Goal: Find specific page/section: Find specific page/section

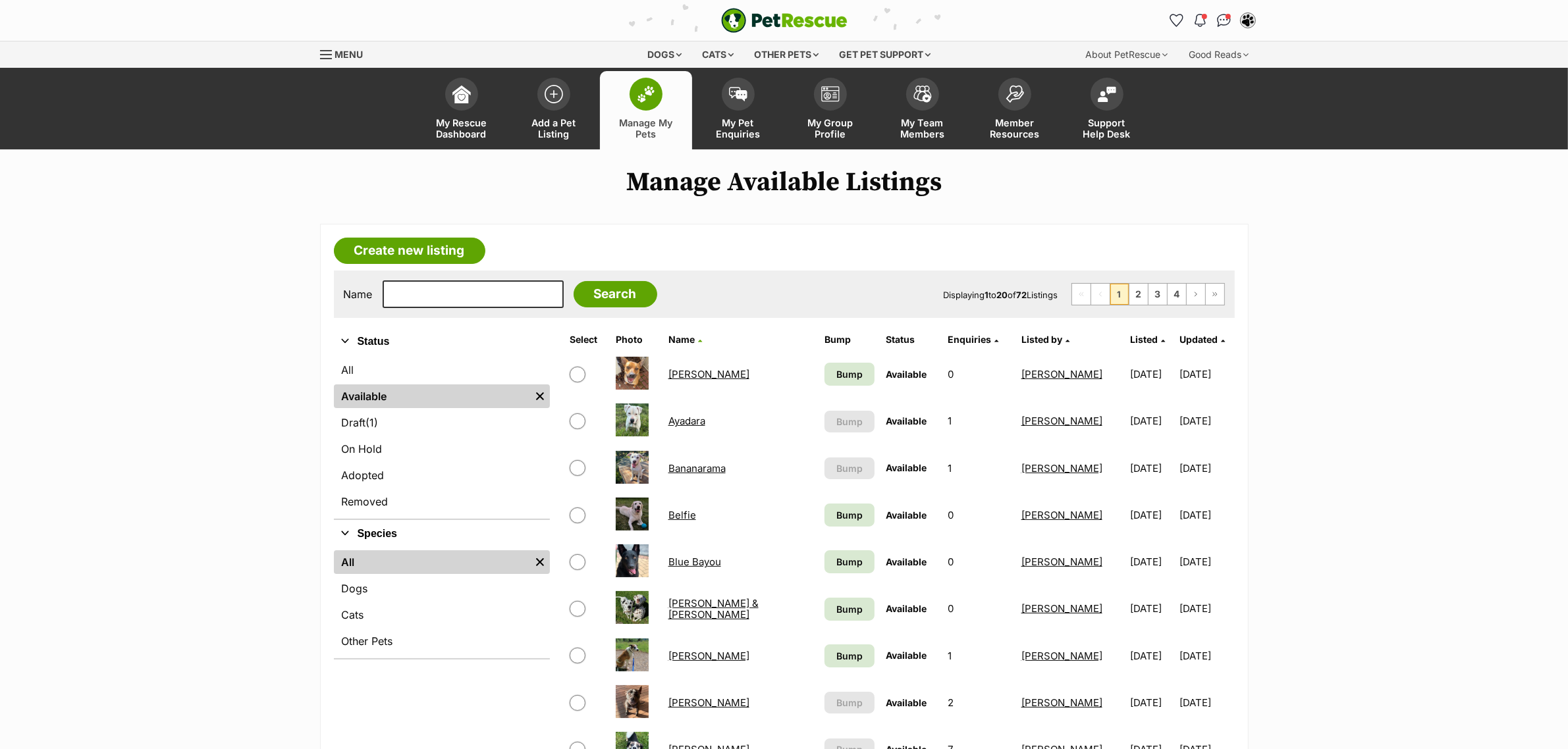
click at [411, 311] on div "Name Search Displaying 1 to 20 of 72 Listings First Page Previous Page 1 2 3 4 …" at bounding box center [784, 294] width 901 height 48
click at [412, 300] on input "text" at bounding box center [472, 294] width 181 height 28
type input "elrond"
click at [574, 281] on input "Search" at bounding box center [615, 294] width 83 height 26
